Goal: Navigation & Orientation: Understand site structure

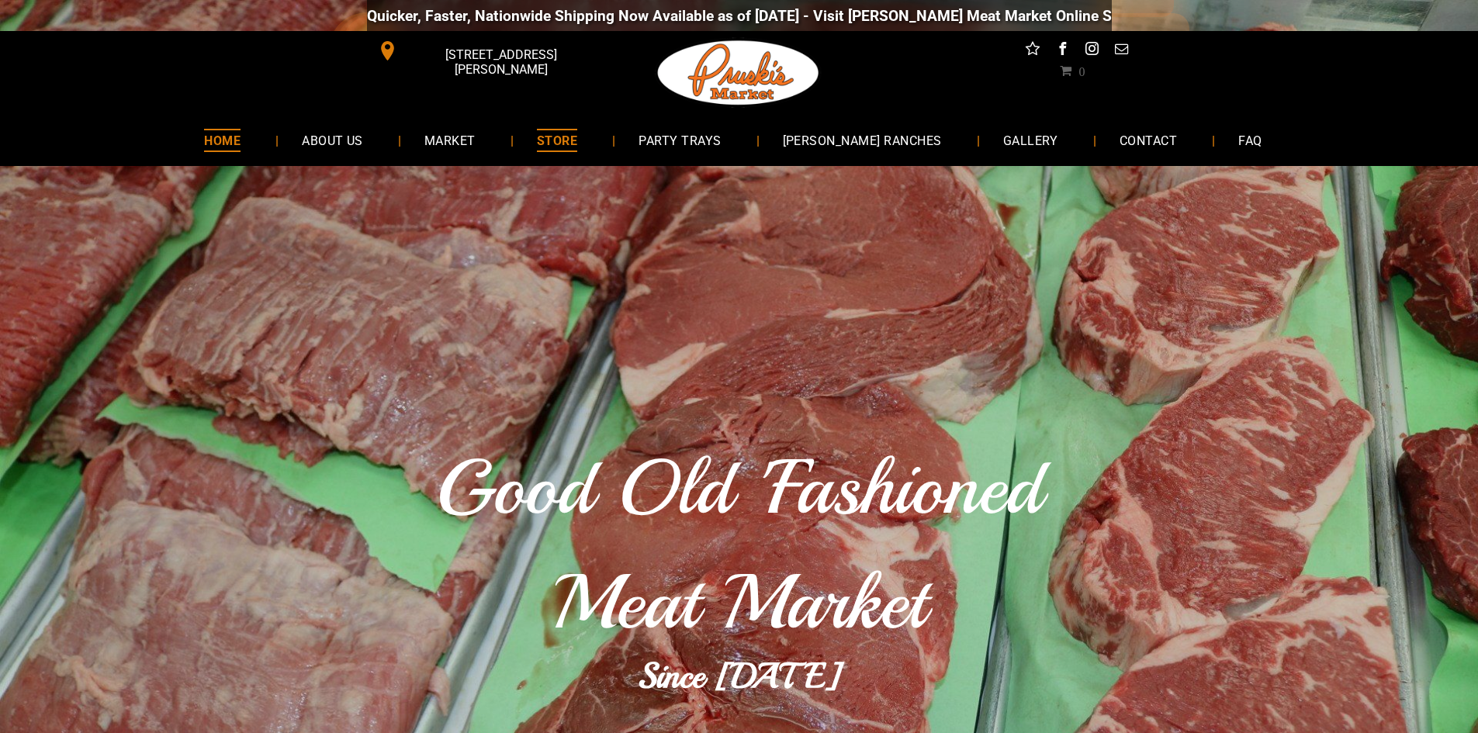
click at [577, 144] on span "STORE" at bounding box center [557, 140] width 40 height 22
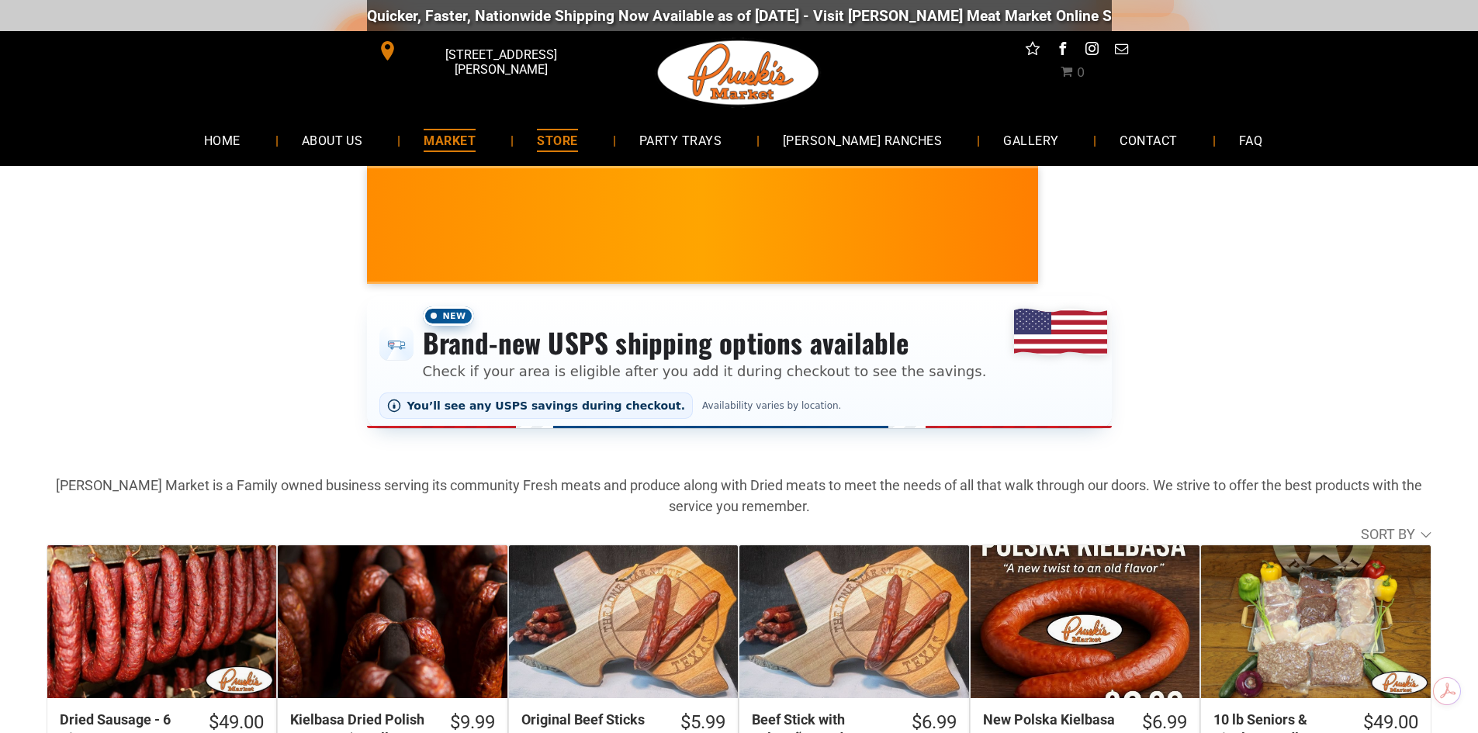
click at [462, 134] on span "MARKET" at bounding box center [450, 140] width 52 height 22
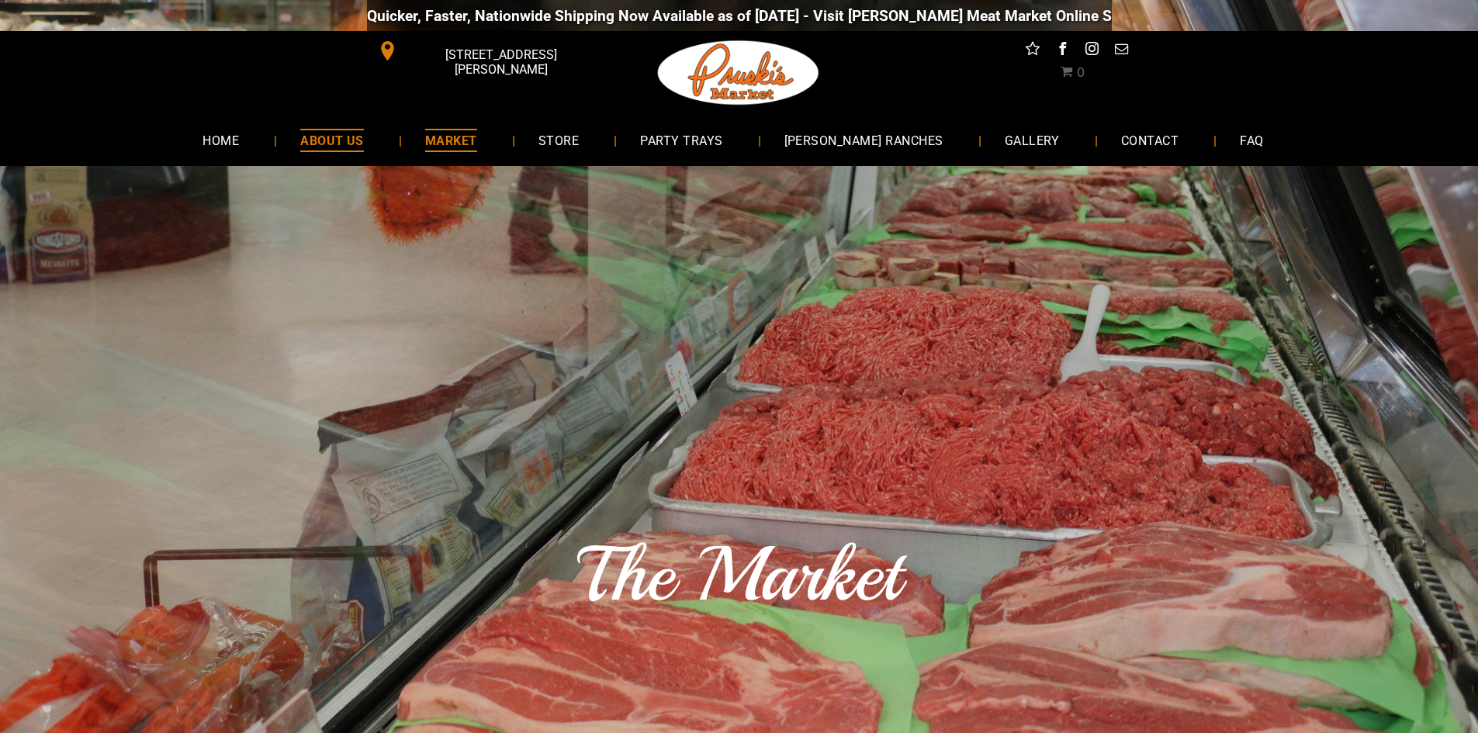
click at [348, 144] on span "ABOUT US" at bounding box center [332, 140] width 64 height 22
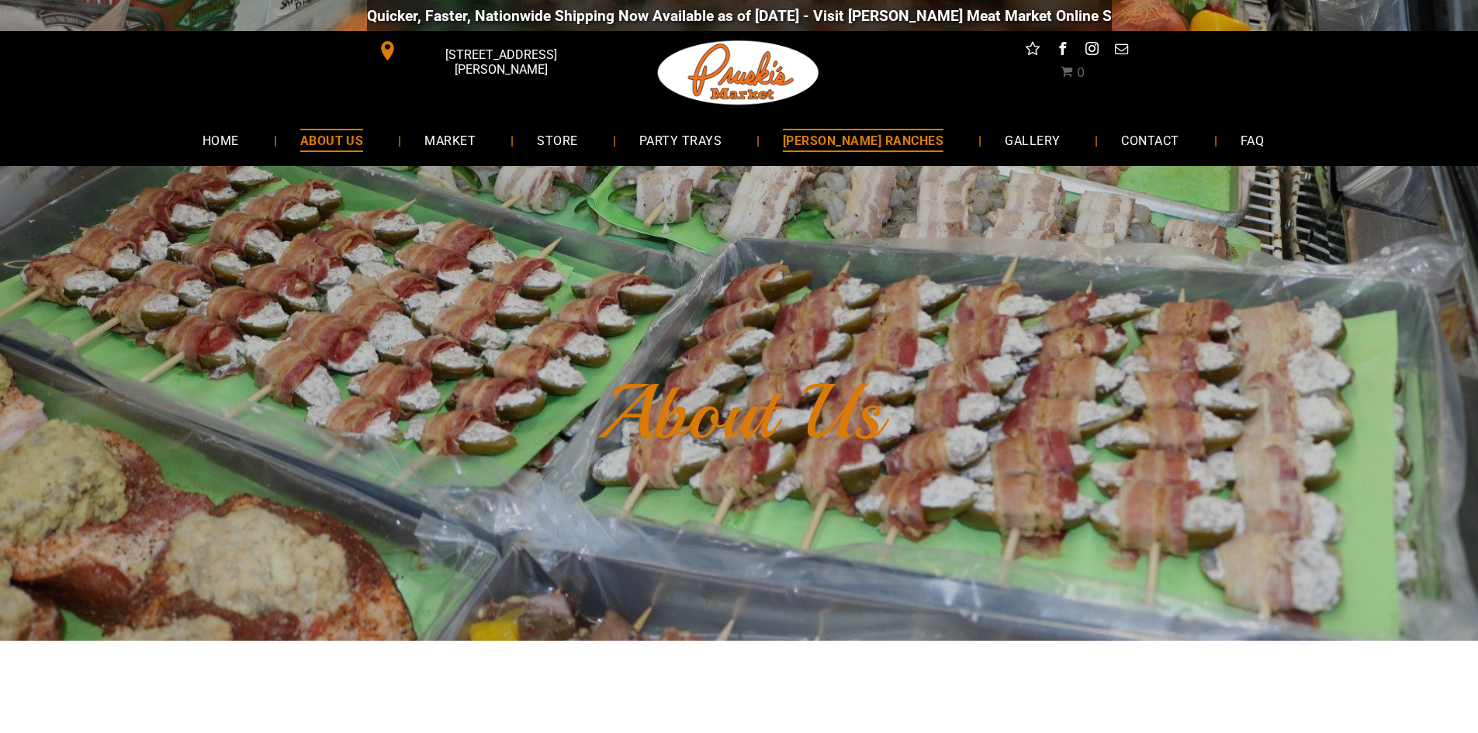
click at [867, 137] on span "[PERSON_NAME] RANCHES" at bounding box center [863, 140] width 161 height 22
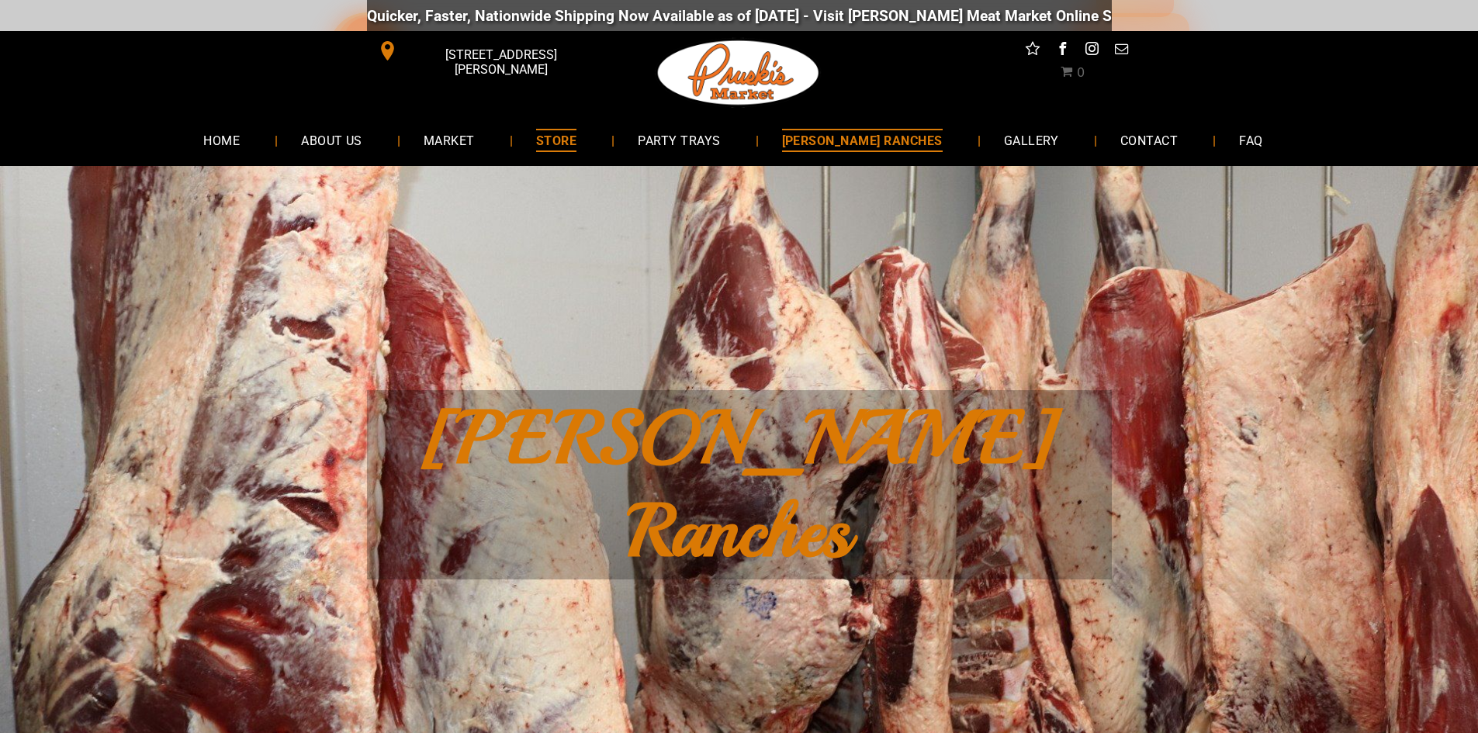
click at [576, 139] on span "STORE" at bounding box center [556, 140] width 40 height 22
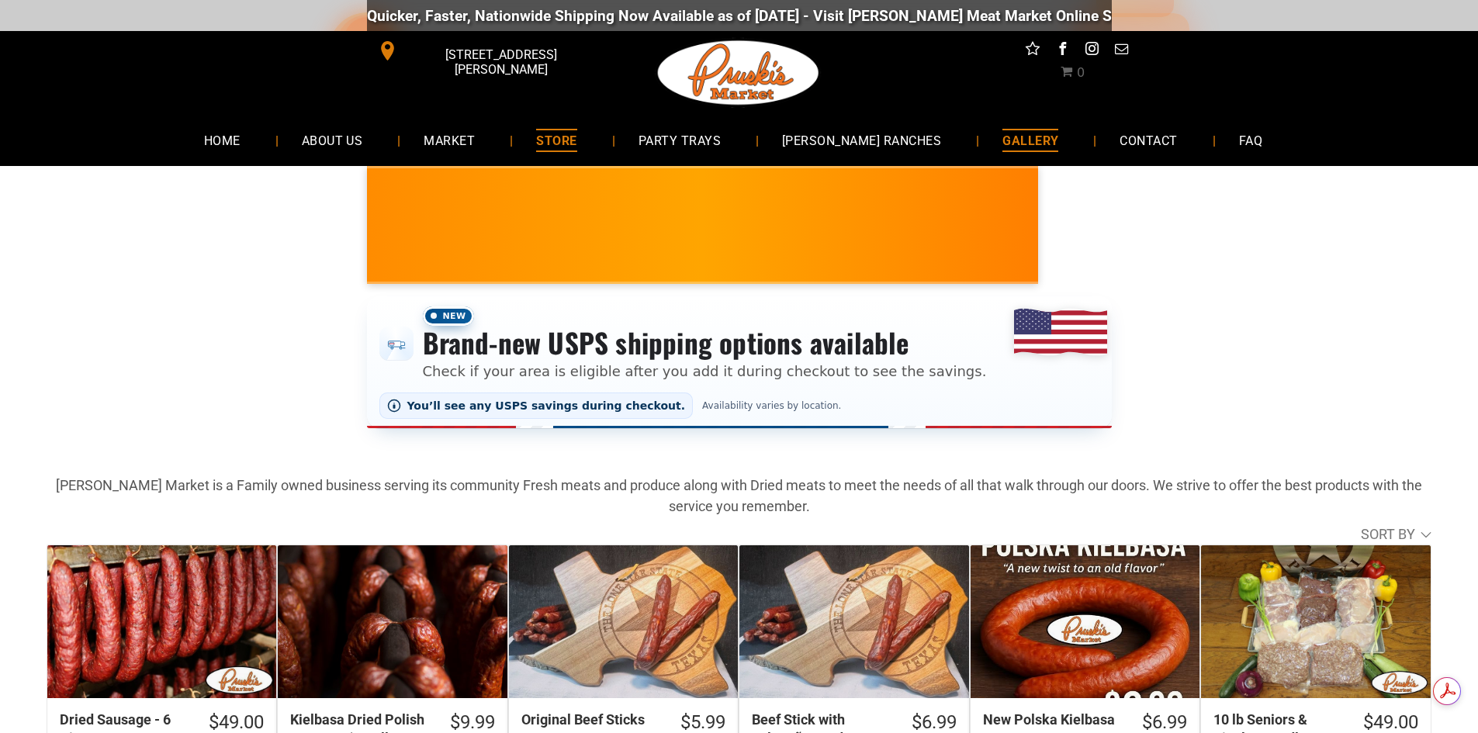
click at [1002, 140] on span "GALLERY" at bounding box center [1030, 140] width 56 height 22
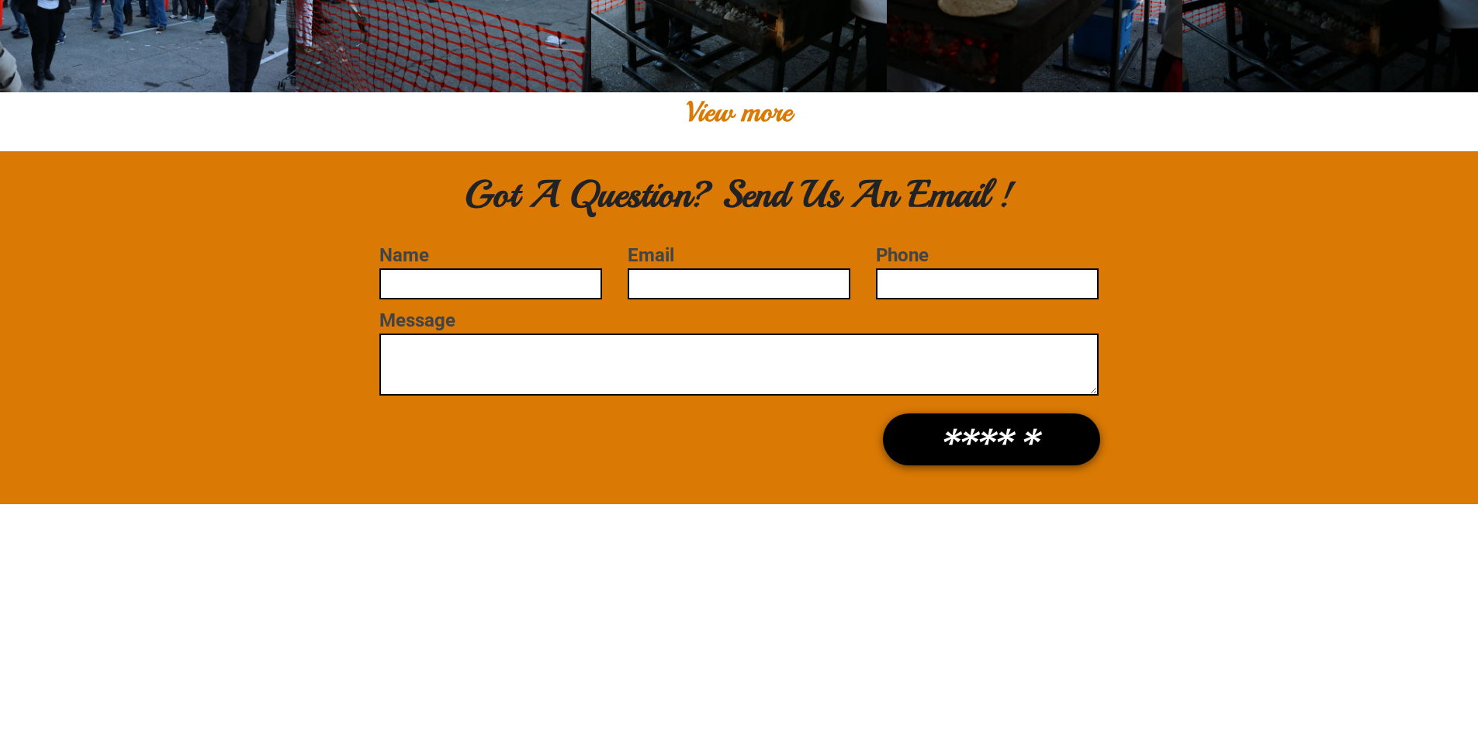
scroll to position [2637, 0]
